Goal: Task Accomplishment & Management: Use online tool/utility

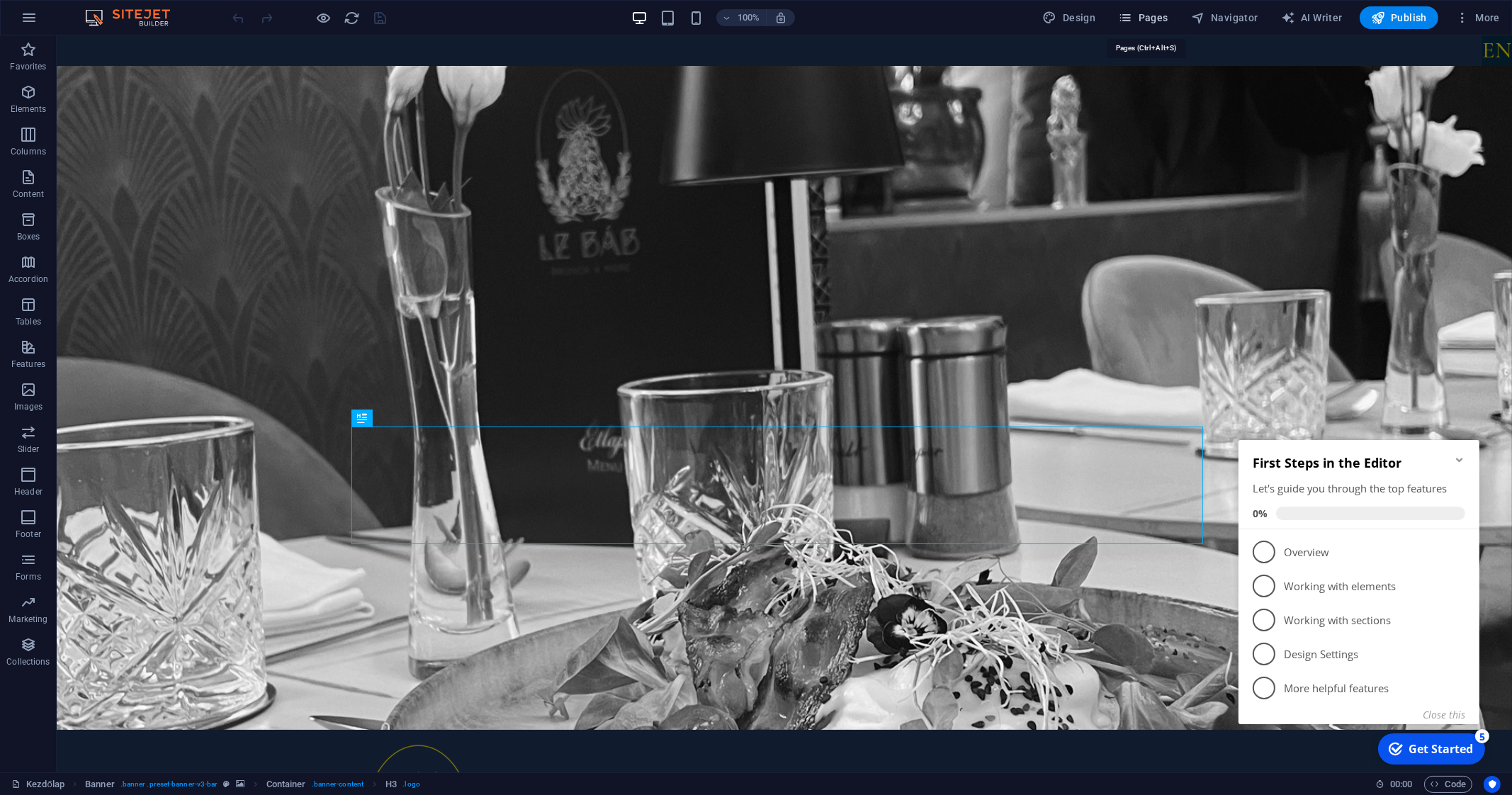
click at [1159, 13] on span "Pages" at bounding box center [1142, 18] width 50 height 14
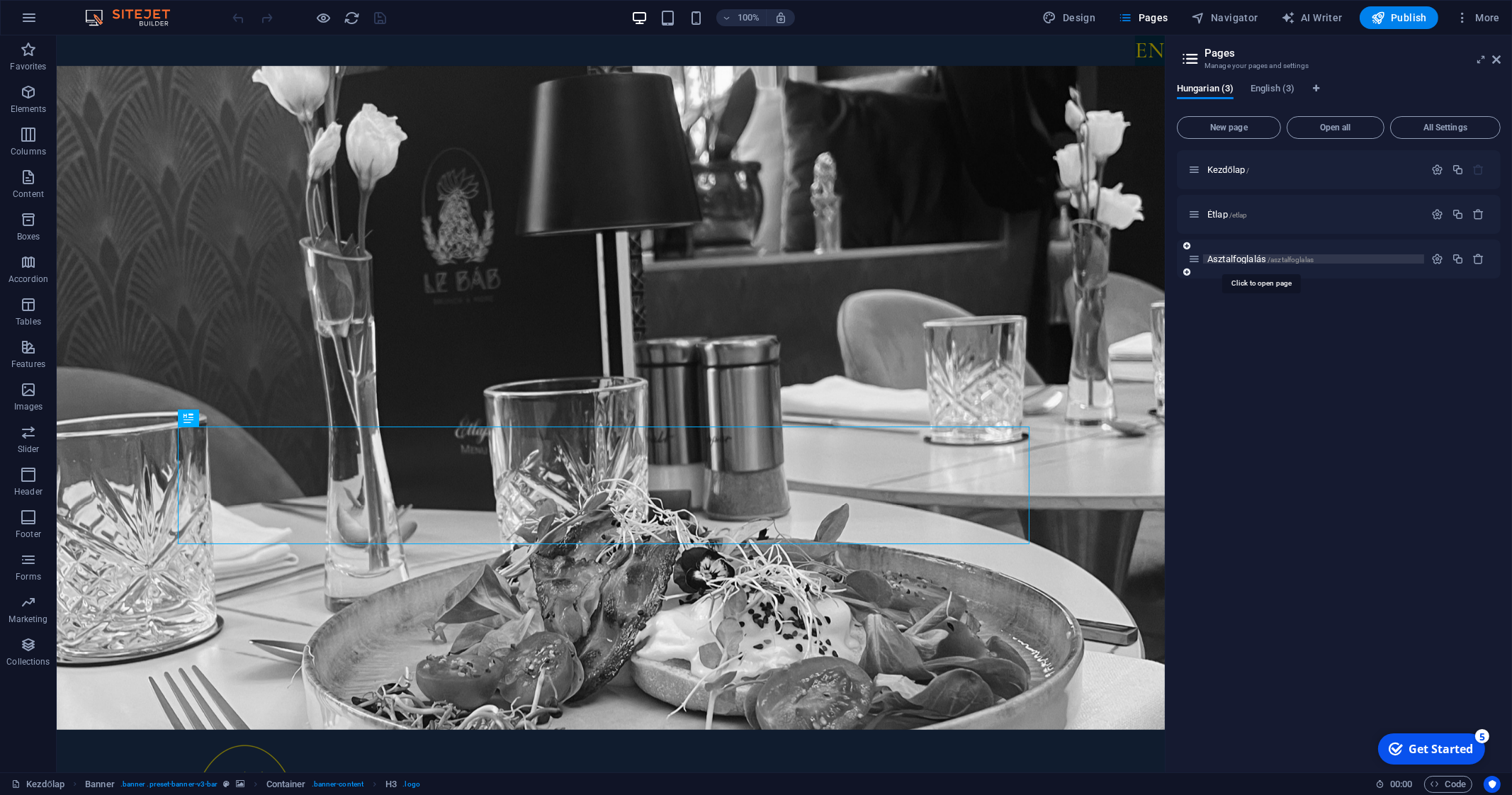
click at [1222, 256] on span "Asztalfoglalás /asztalfoglalas" at bounding box center [1260, 259] width 106 height 11
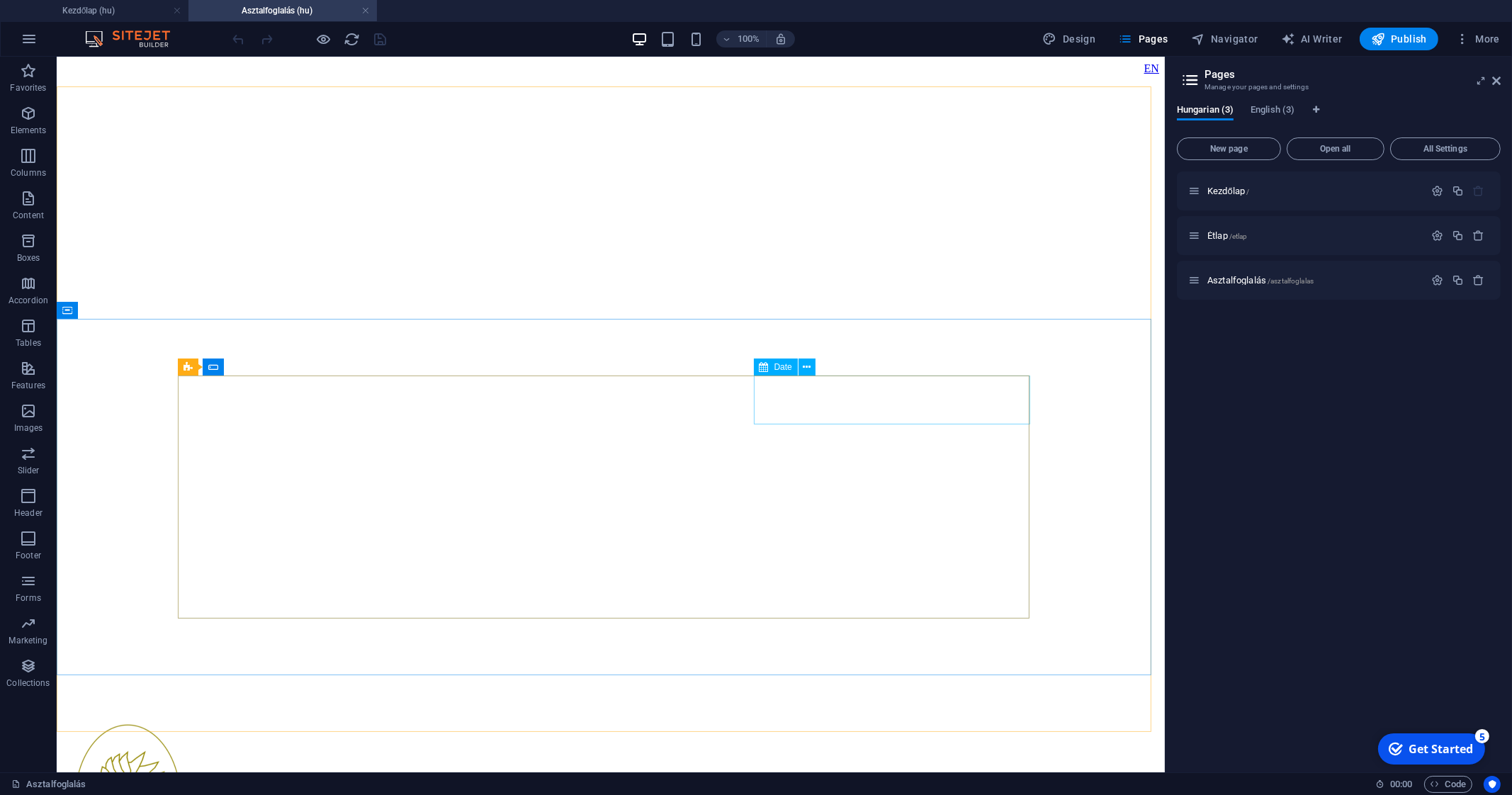
click at [766, 366] on icon at bounding box center [764, 367] width 10 height 17
select select "days-from-[DATE]"
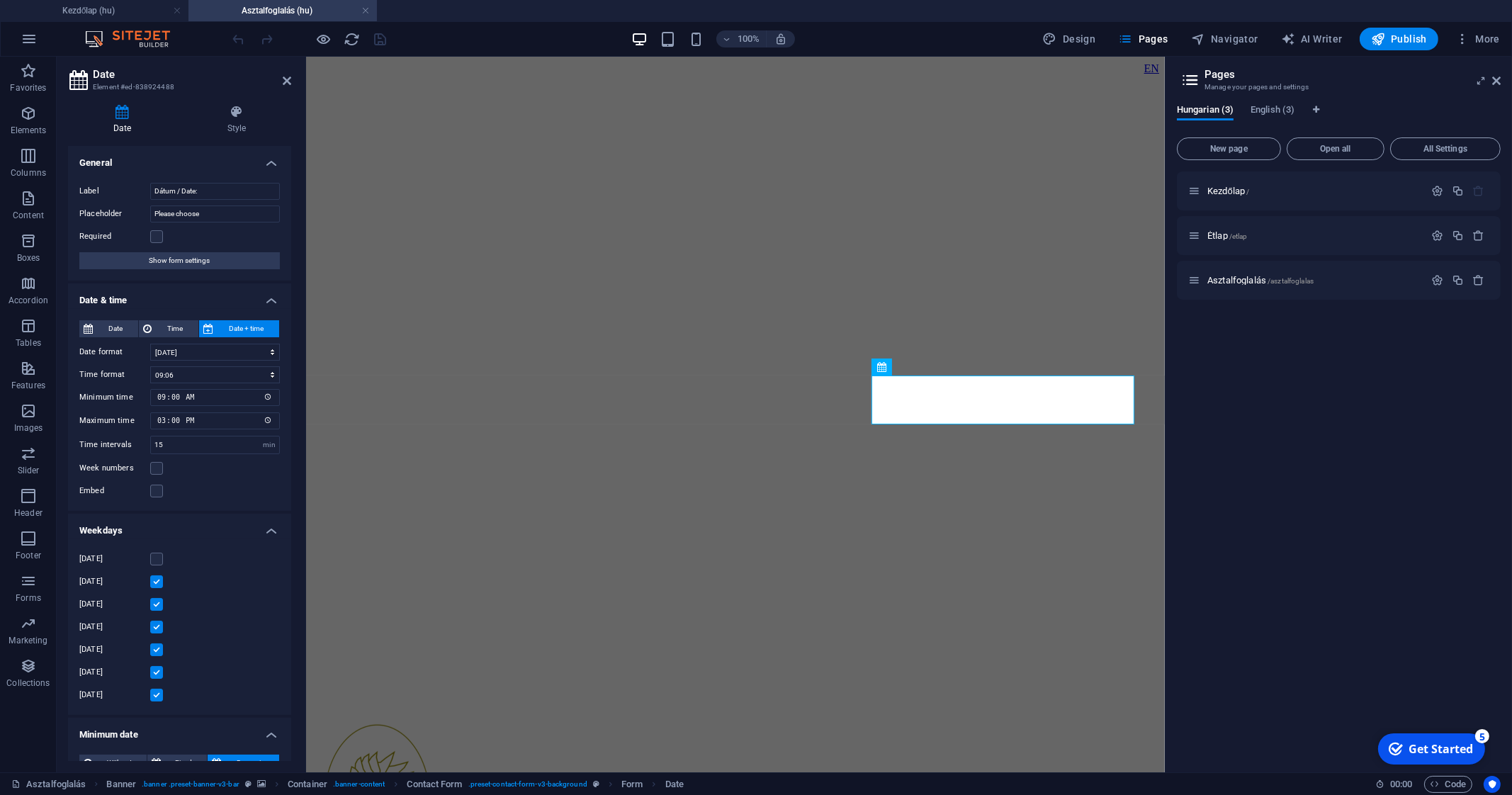
click at [158, 582] on label at bounding box center [156, 581] width 12 height 12
click at [0, 0] on input "[DATE]" at bounding box center [0, 0] width 0 height 0
click at [383, 35] on icon "save" at bounding box center [381, 40] width 16 height 16
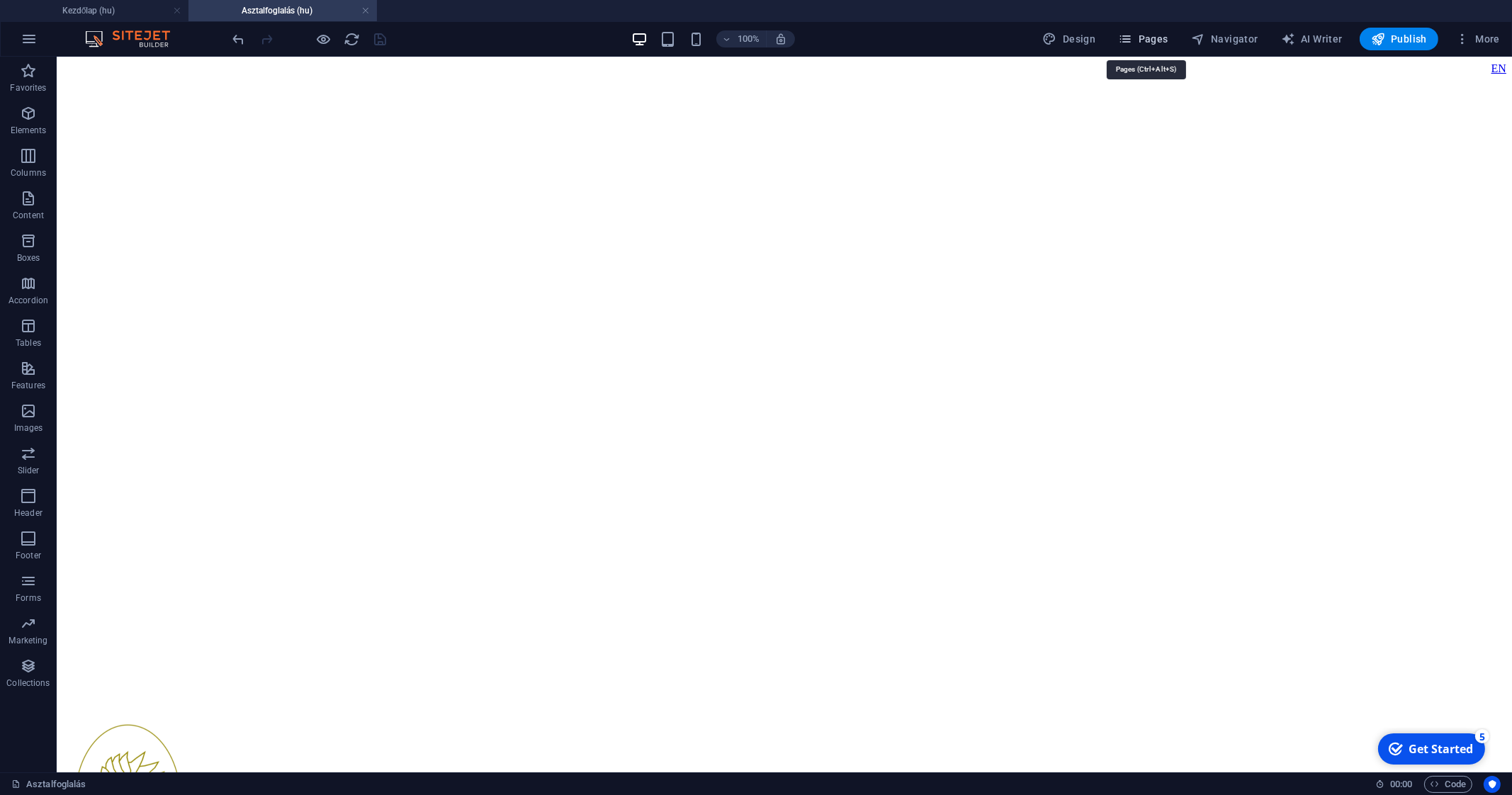
click at [1155, 44] on span "Pages" at bounding box center [1142, 39] width 50 height 14
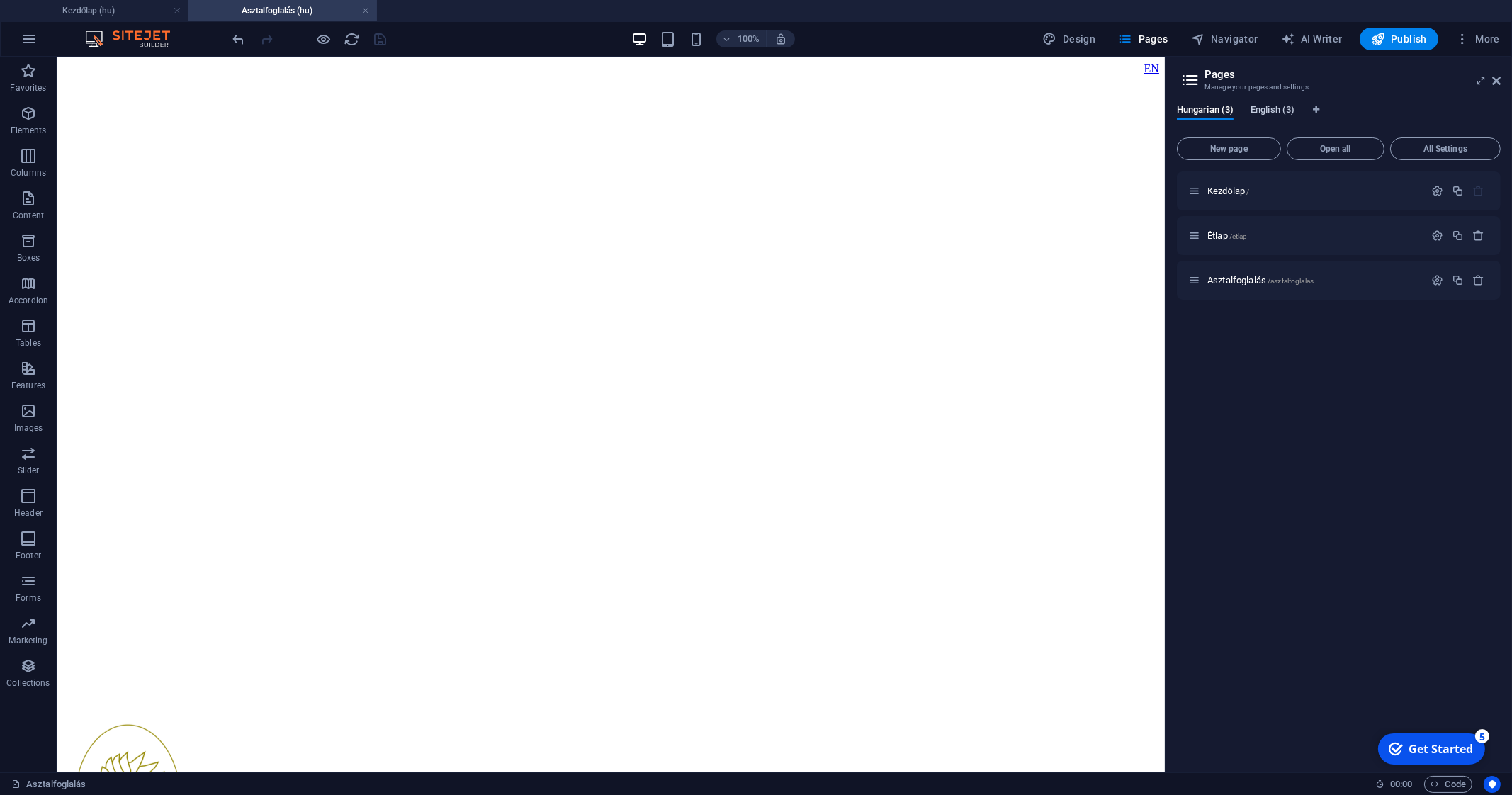
click at [1275, 113] on span "English (3)" at bounding box center [1272, 111] width 44 height 20
click at [1248, 279] on span "Book a table /book-a-table" at bounding box center [1254, 280] width 95 height 11
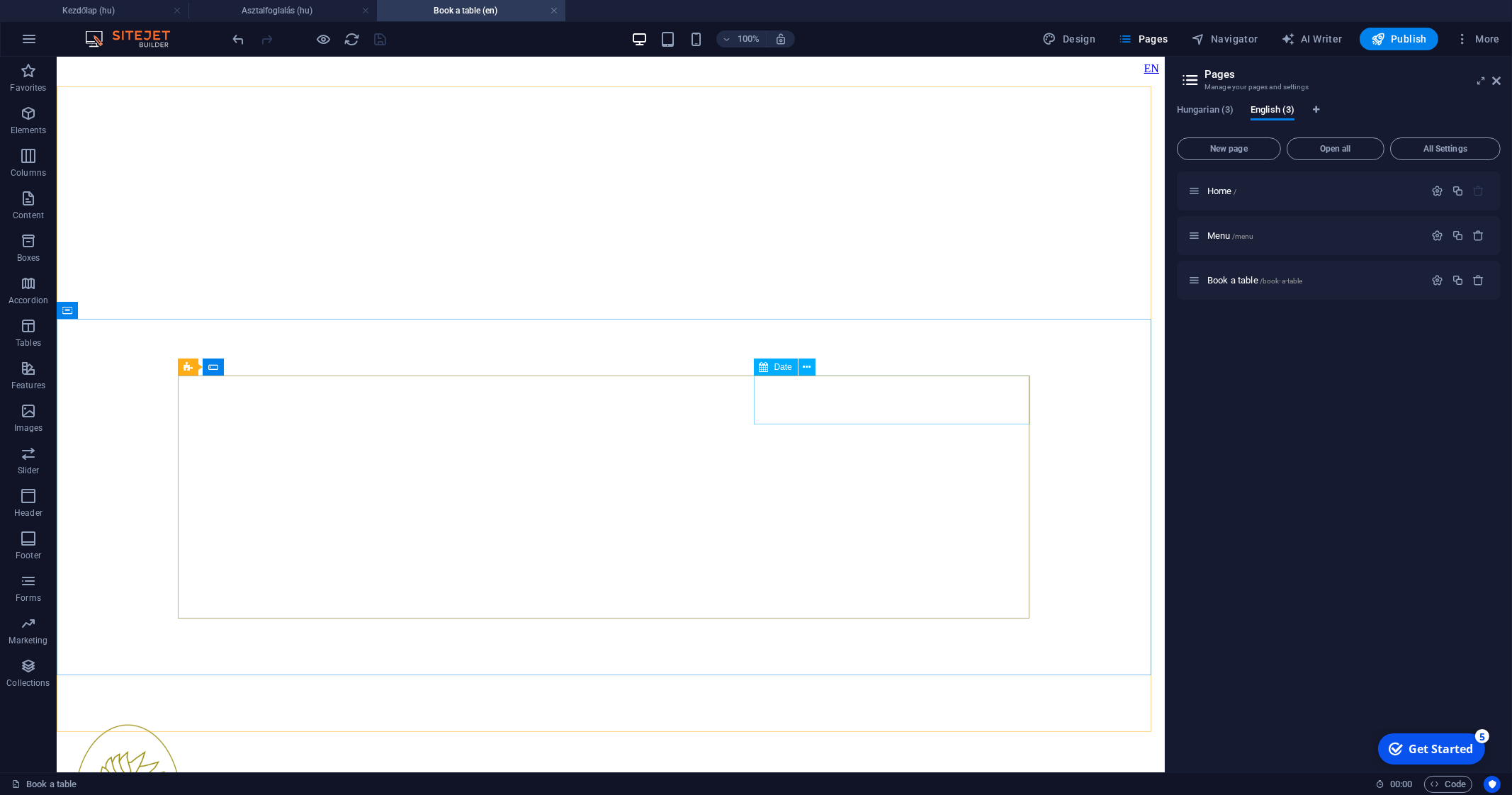
click at [768, 364] on div "Date" at bounding box center [776, 367] width 44 height 17
select select "days-from-[DATE]"
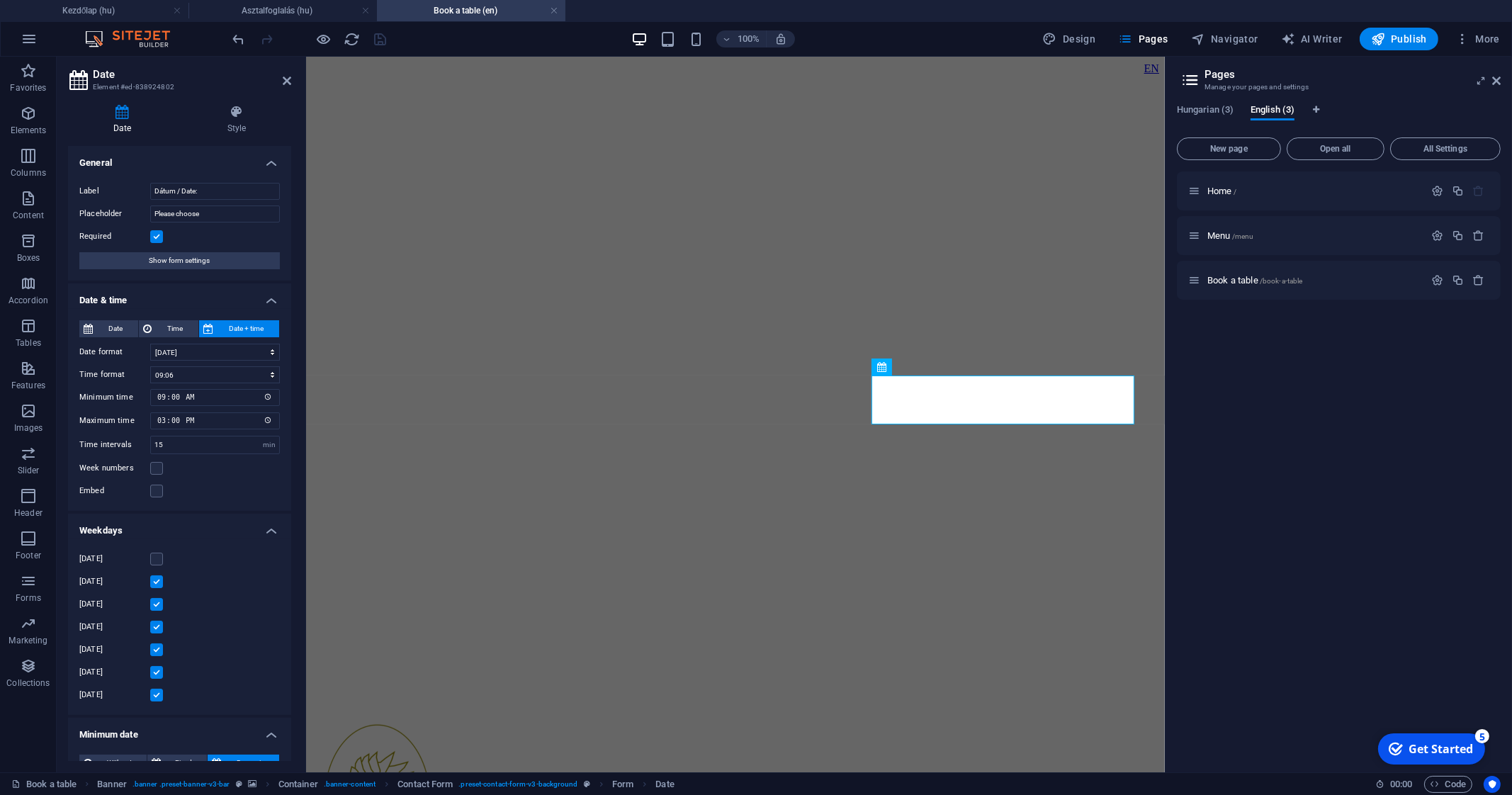
click at [158, 577] on label at bounding box center [156, 581] width 12 height 12
click at [0, 0] on input "[DATE]" at bounding box center [0, 0] width 0 height 0
click at [379, 40] on icon "save" at bounding box center [381, 40] width 16 height 16
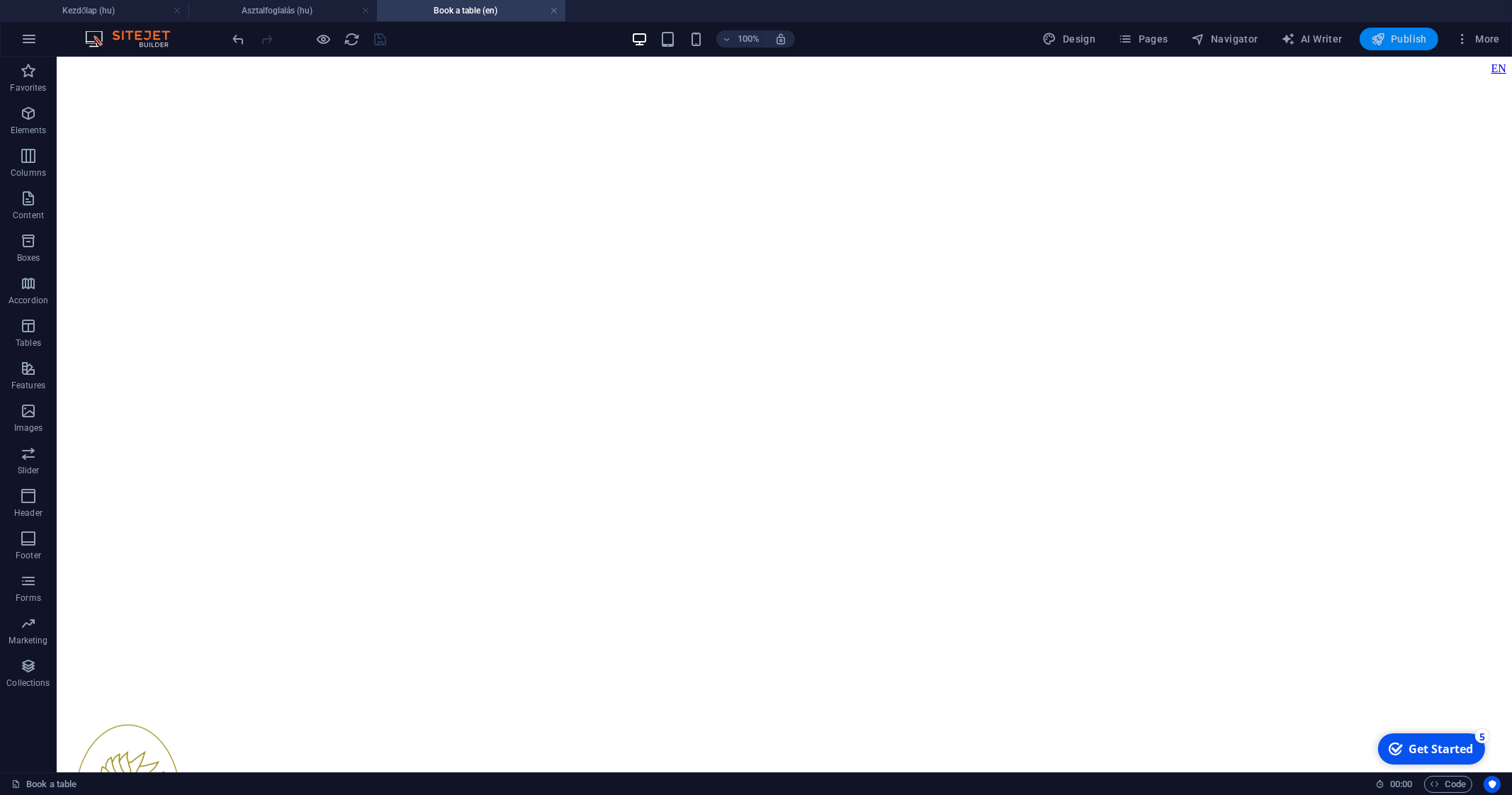
click at [1405, 33] on span "Publish" at bounding box center [1399, 39] width 56 height 14
